Goal: Navigation & Orientation: Go to known website

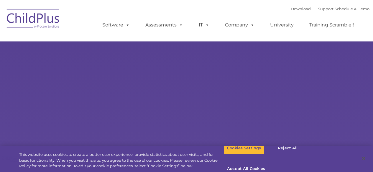
select select "MEDIUM"
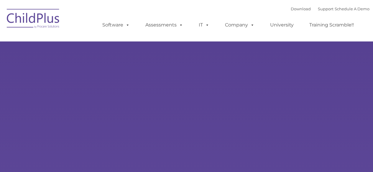
select select "MEDIUM"
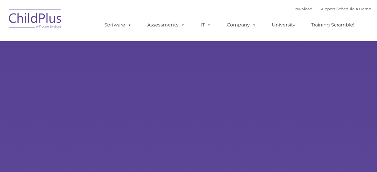
type input ""
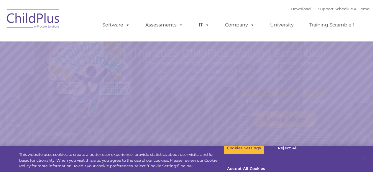
select select "MEDIUM"
